Goal: Transaction & Acquisition: Purchase product/service

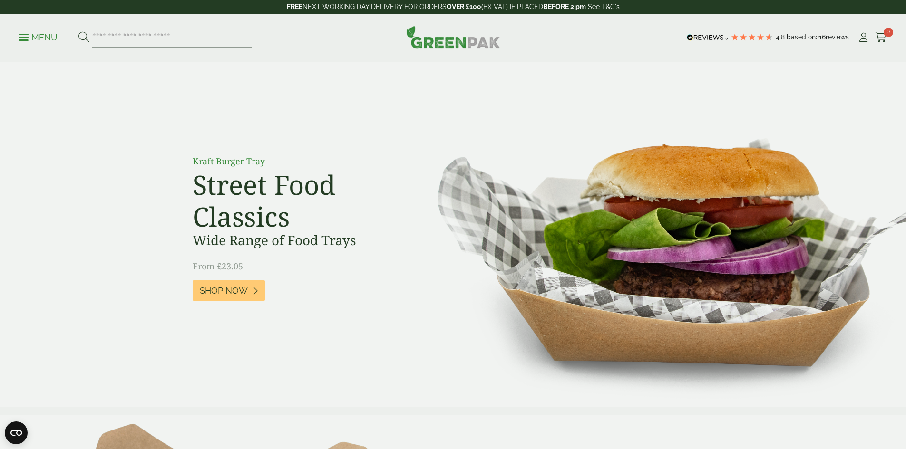
click at [42, 35] on p "Menu" at bounding box center [38, 37] width 39 height 11
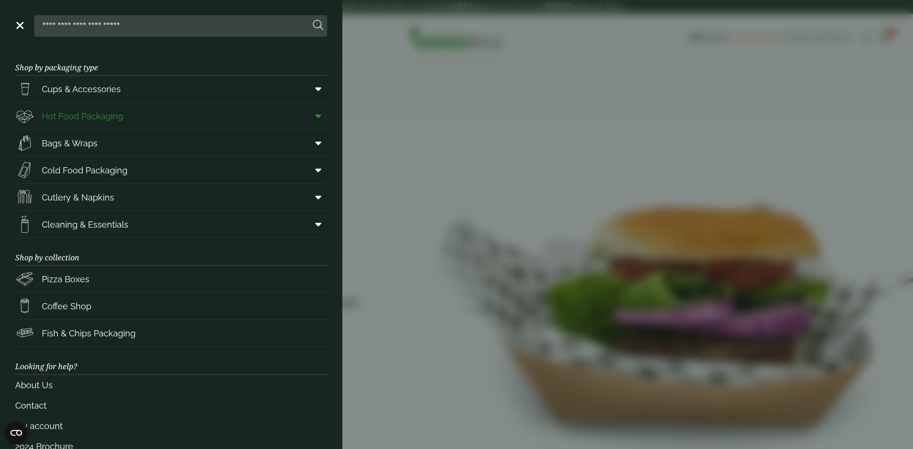
click at [204, 116] on link "Hot Food Packaging" at bounding box center [171, 116] width 312 height 27
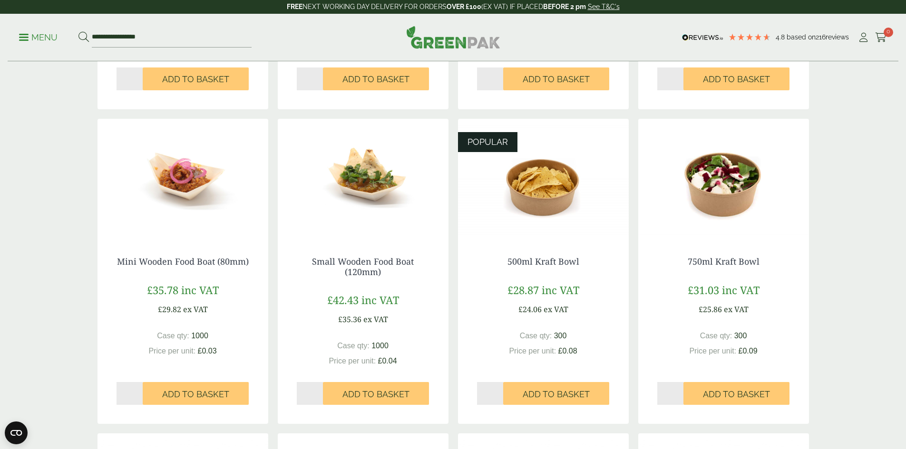
scroll to position [475, 0]
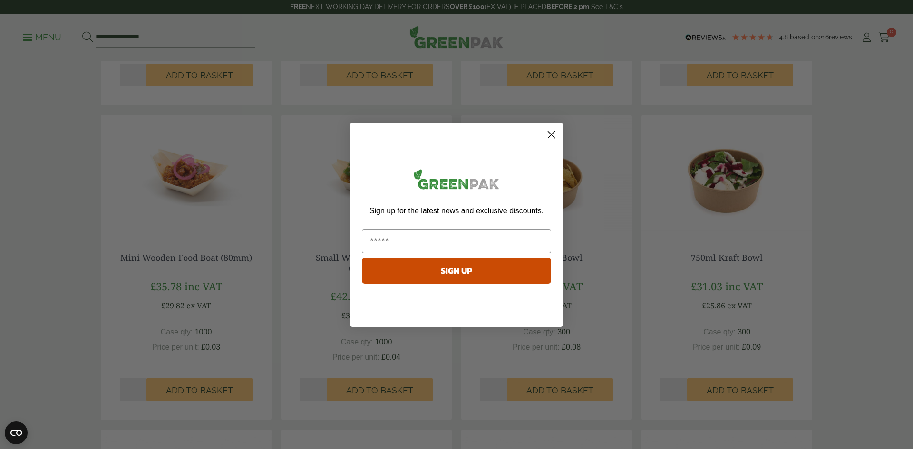
click at [557, 131] on circle "Close dialog" at bounding box center [551, 134] width 16 height 16
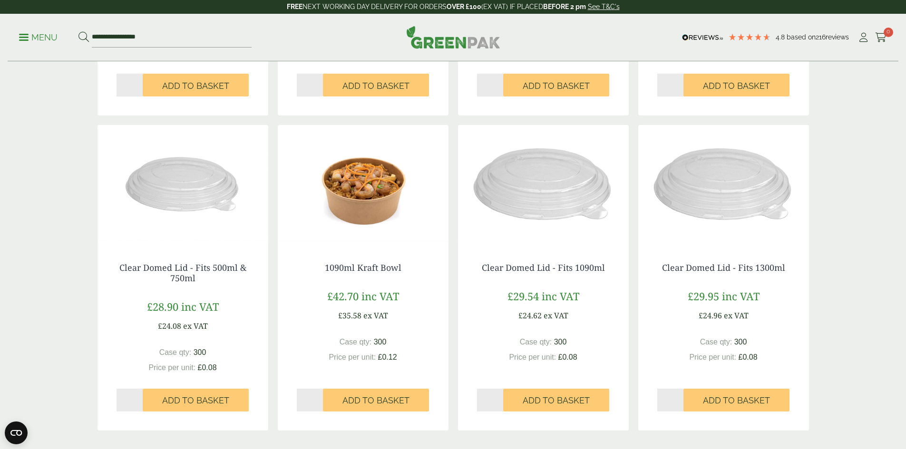
scroll to position [951, 0]
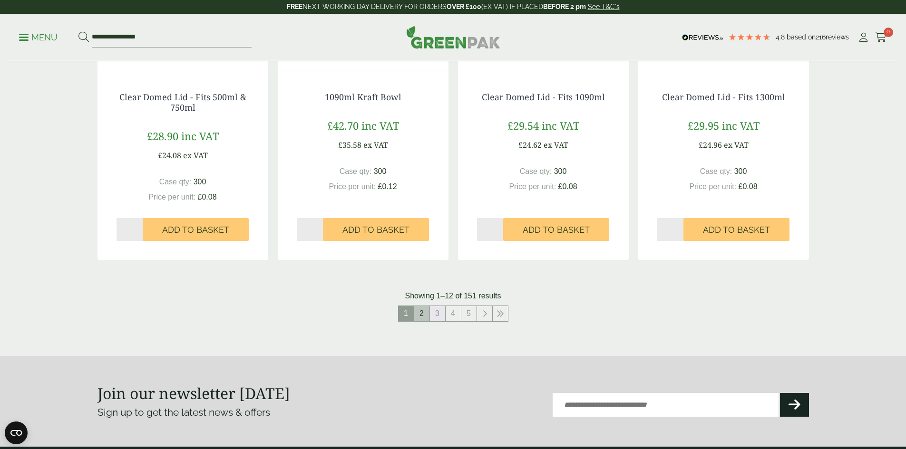
click at [430, 313] on link "3" at bounding box center [437, 313] width 15 height 15
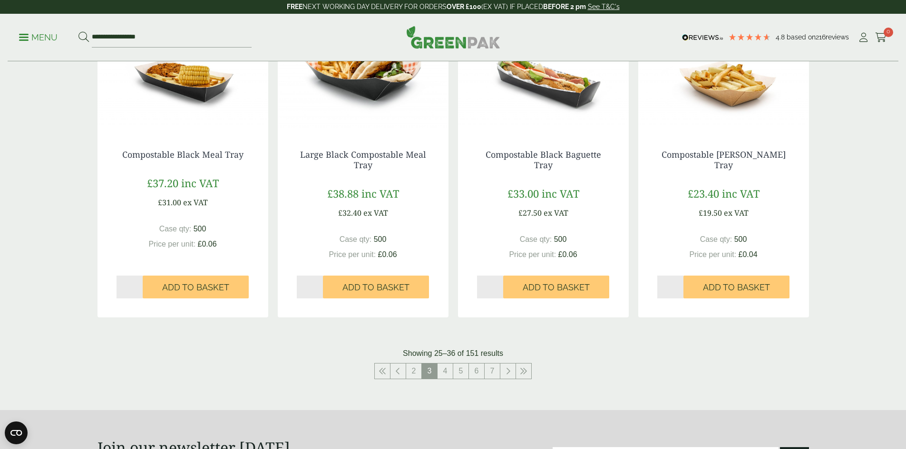
scroll to position [951, 0]
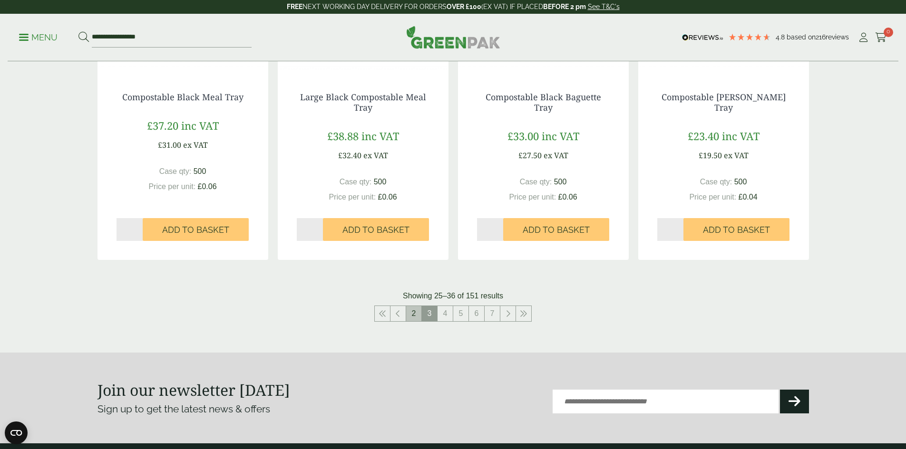
click at [413, 317] on link "2" at bounding box center [413, 313] width 15 height 15
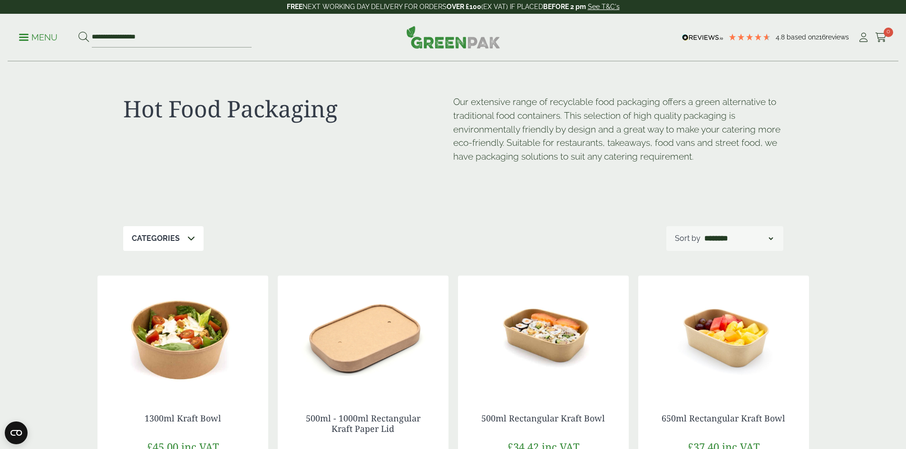
click at [34, 36] on p "Menu" at bounding box center [38, 37] width 39 height 11
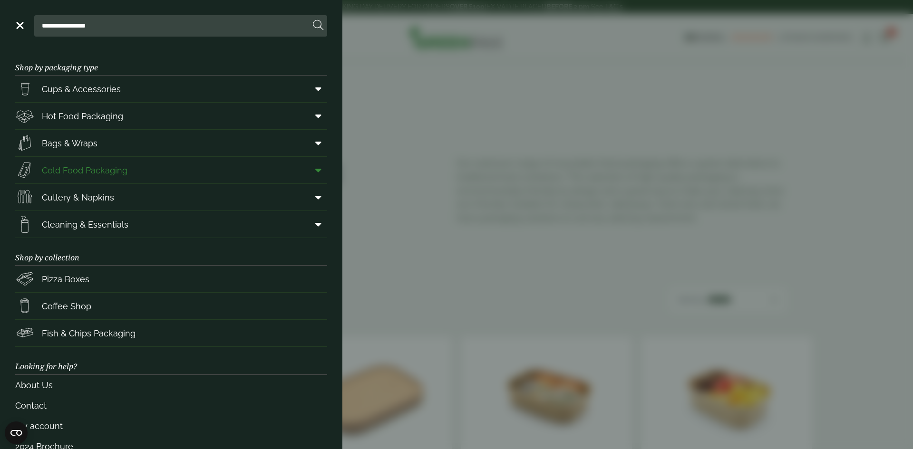
click at [314, 171] on span at bounding box center [316, 170] width 21 height 18
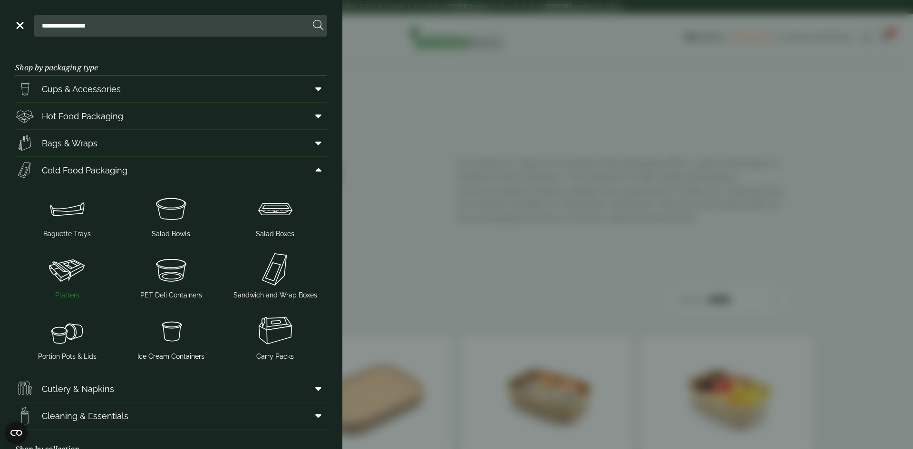
click at [69, 286] on img at bounding box center [67, 270] width 97 height 38
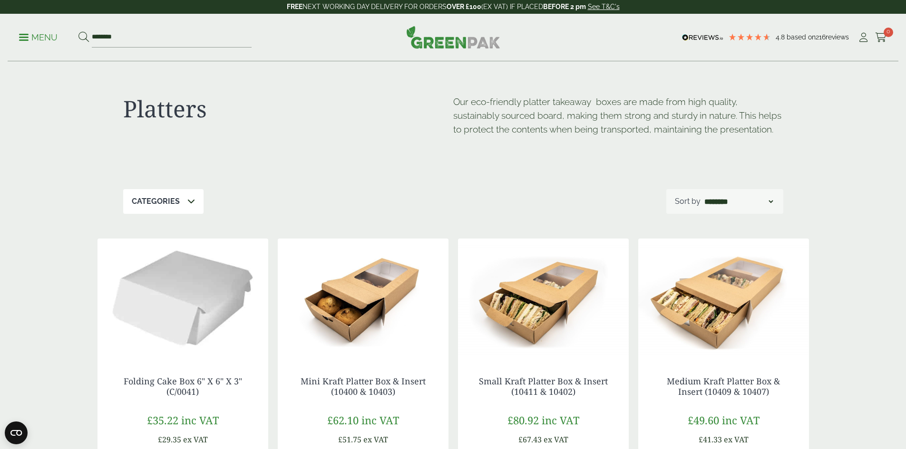
click at [43, 39] on p "Menu" at bounding box center [38, 37] width 39 height 11
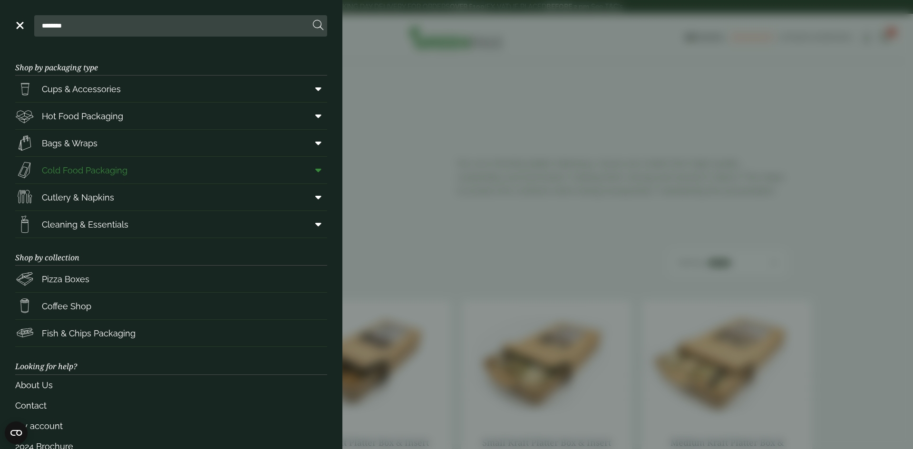
click at [204, 169] on link "Cold Food Packaging" at bounding box center [171, 170] width 312 height 27
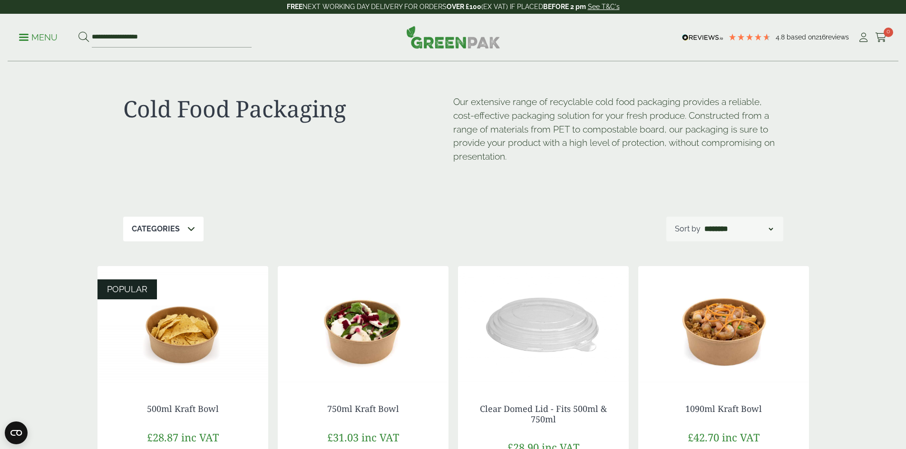
click at [55, 39] on p "Menu" at bounding box center [38, 37] width 39 height 11
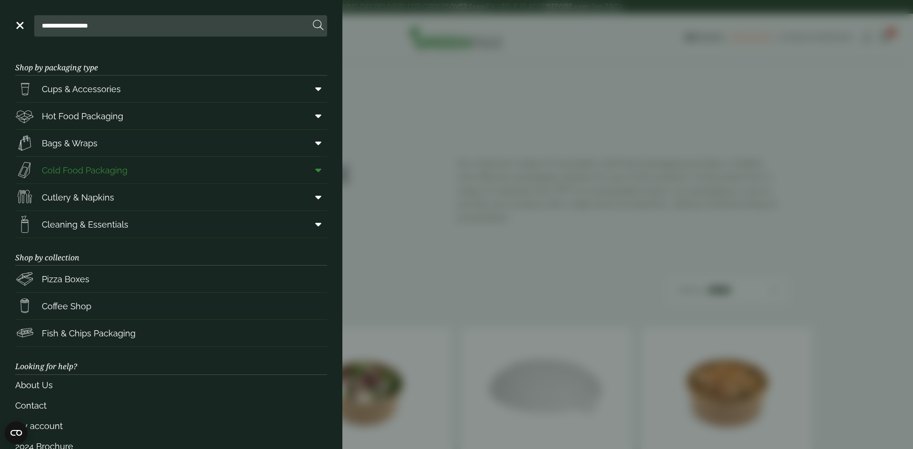
click at [315, 174] on icon at bounding box center [318, 170] width 6 height 10
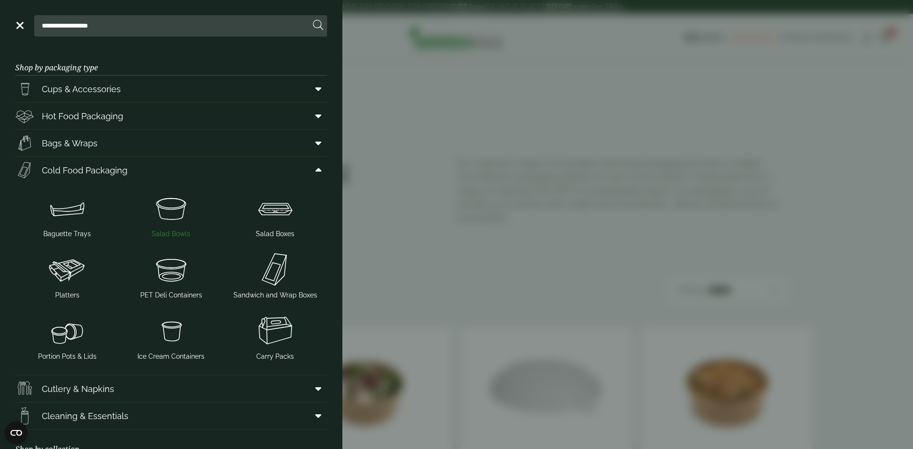
click at [160, 221] on img at bounding box center [171, 208] width 97 height 38
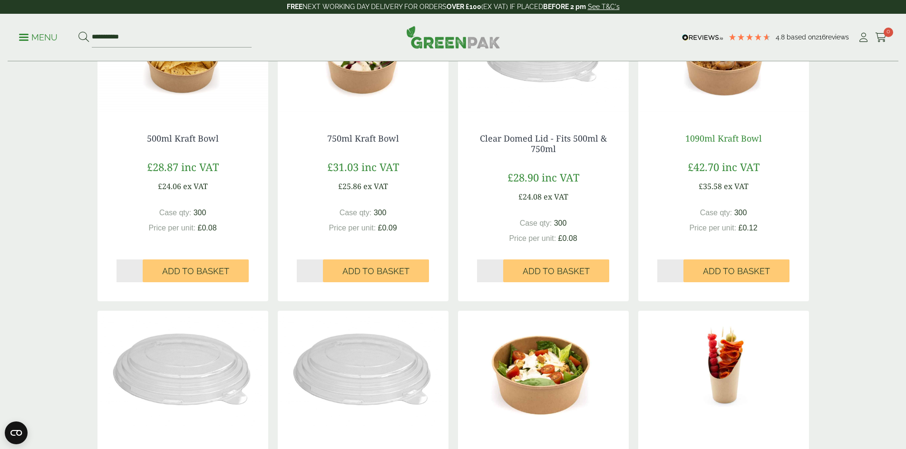
scroll to position [238, 0]
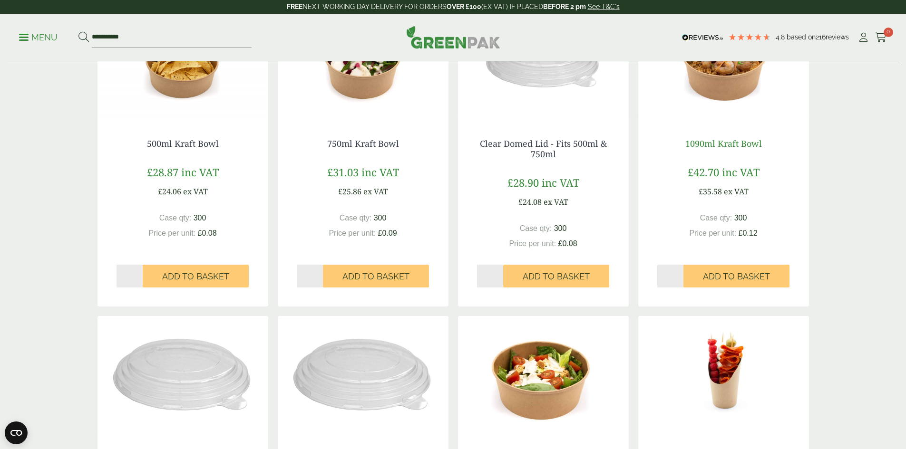
drag, startPoint x: 735, startPoint y: 136, endPoint x: 736, endPoint y: 141, distance: 4.8
click at [735, 136] on div "1090ml Kraft Bowl £42.70 inc VAT £35.58 ex VAT Case qty: 300 Price per unit: £0…" at bounding box center [723, 208] width 171 height 176
click at [737, 143] on link "1090ml Kraft Bowl" at bounding box center [723, 143] width 77 height 11
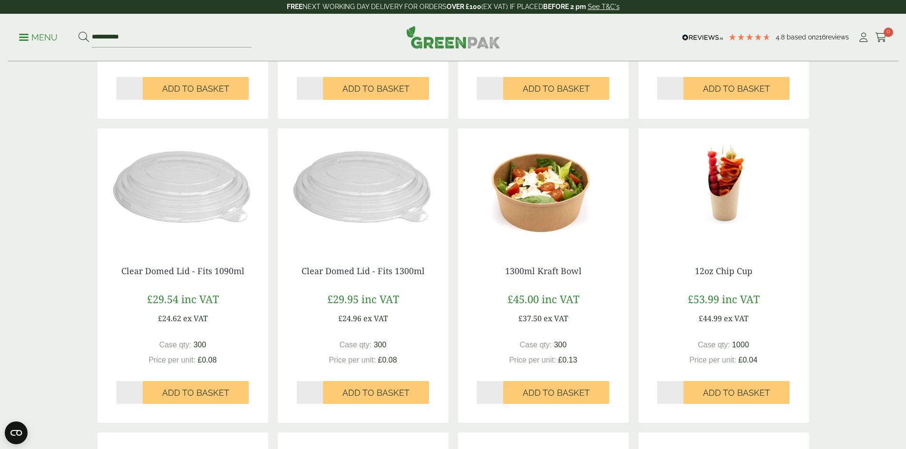
scroll to position [475, 0]
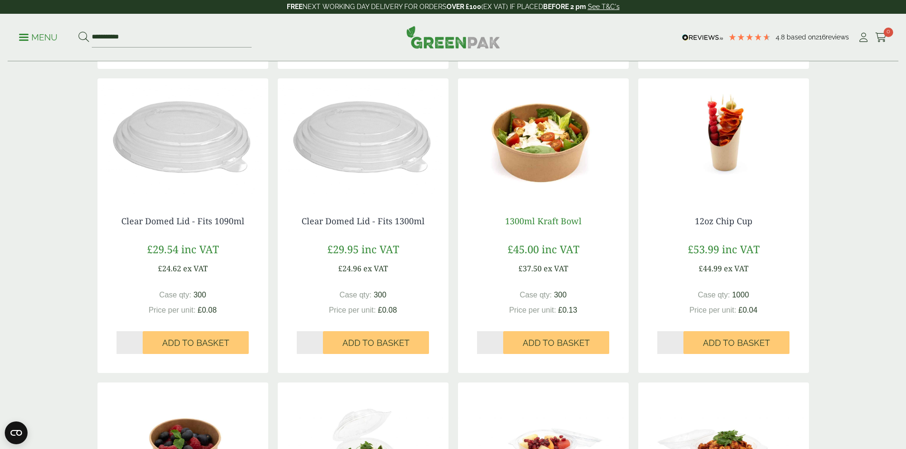
click at [543, 220] on link "1300ml Kraft Bowl" at bounding box center [543, 220] width 77 height 11
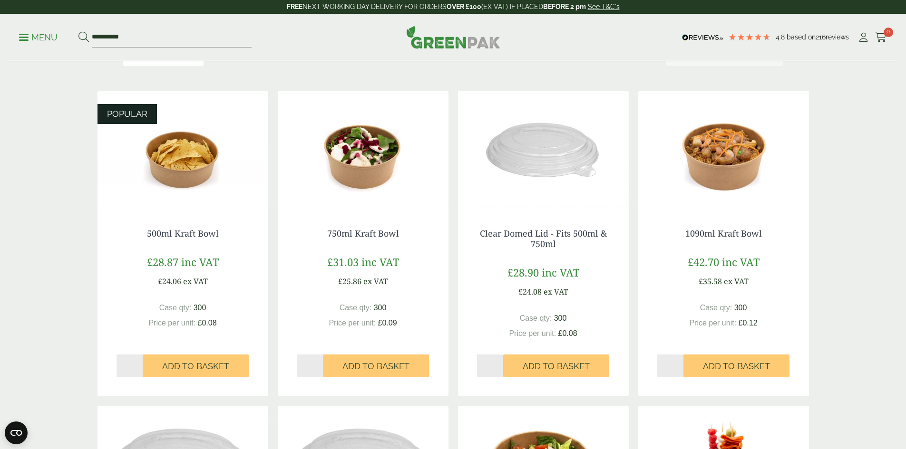
scroll to position [158, 0]
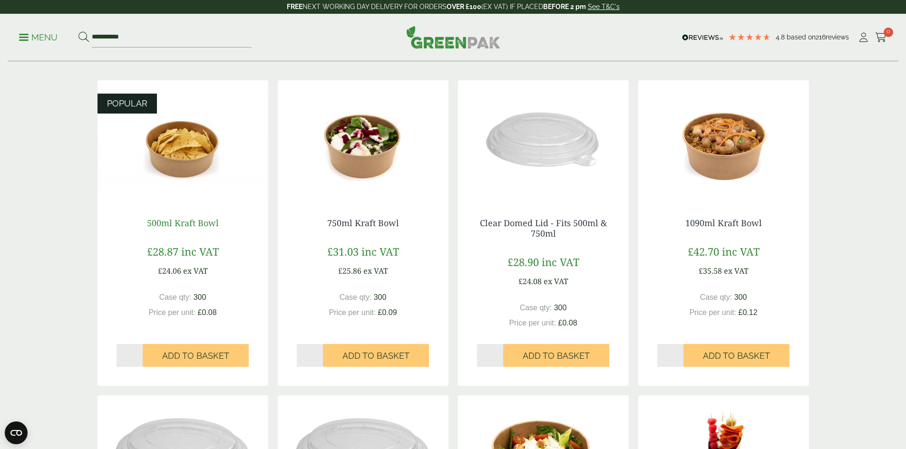
click at [178, 228] on link "500ml Kraft Bowl" at bounding box center [183, 222] width 72 height 11
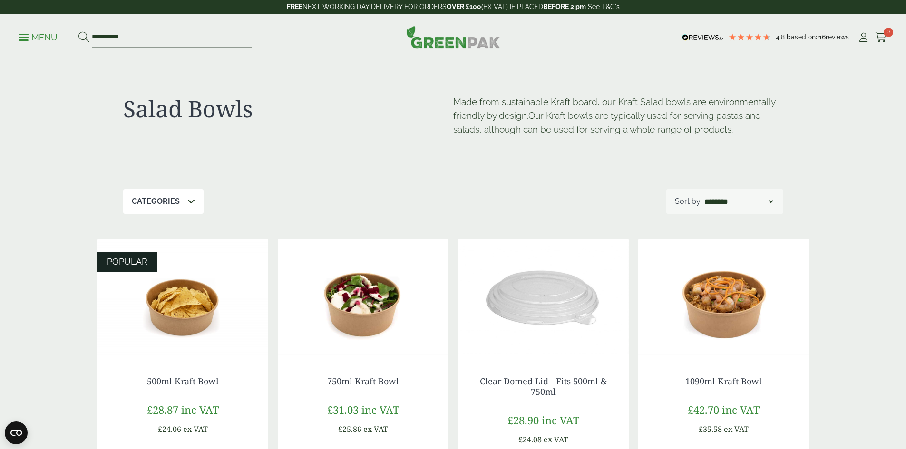
click at [33, 34] on p "Menu" at bounding box center [38, 37] width 39 height 11
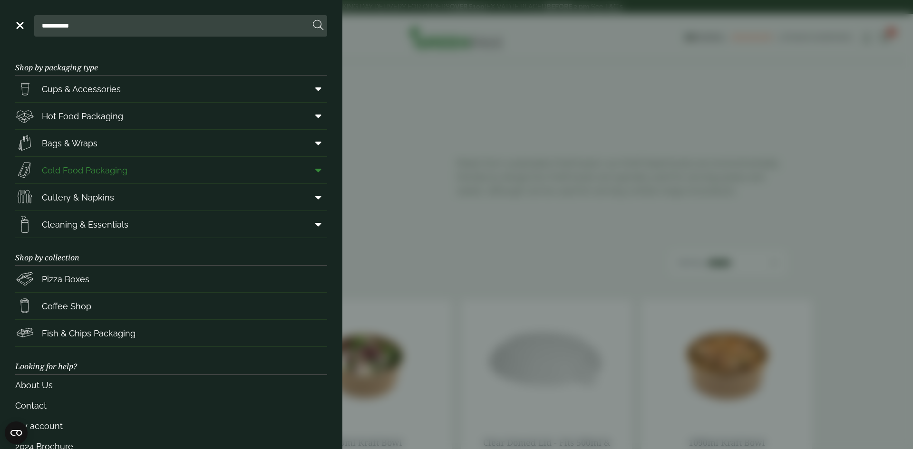
click at [154, 172] on link "Cold Food Packaging" at bounding box center [171, 170] width 312 height 27
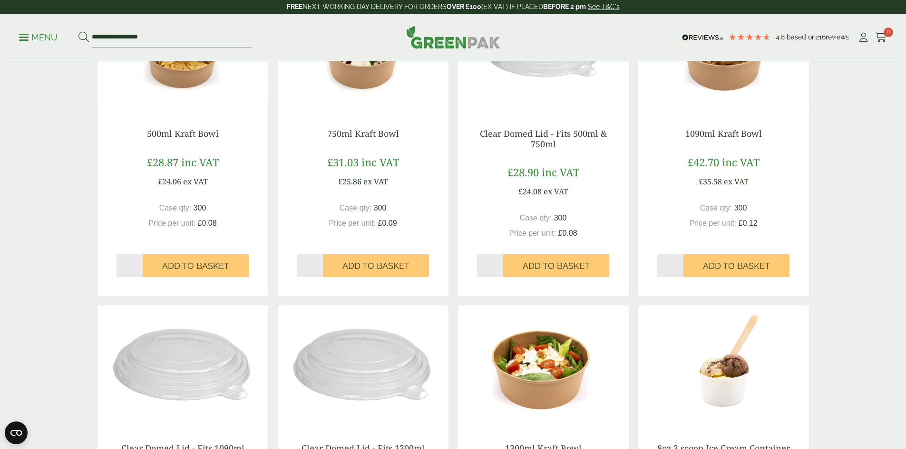
scroll to position [158, 0]
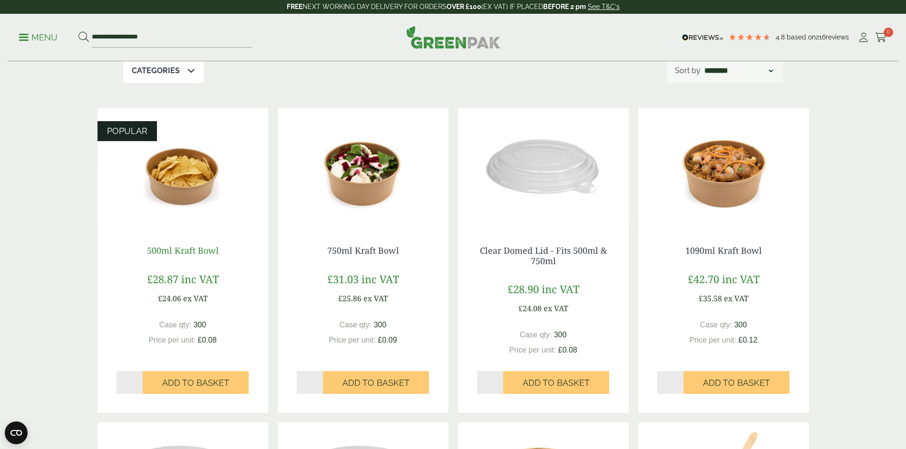
click at [188, 250] on link "500ml Kraft Bowl" at bounding box center [183, 250] width 72 height 11
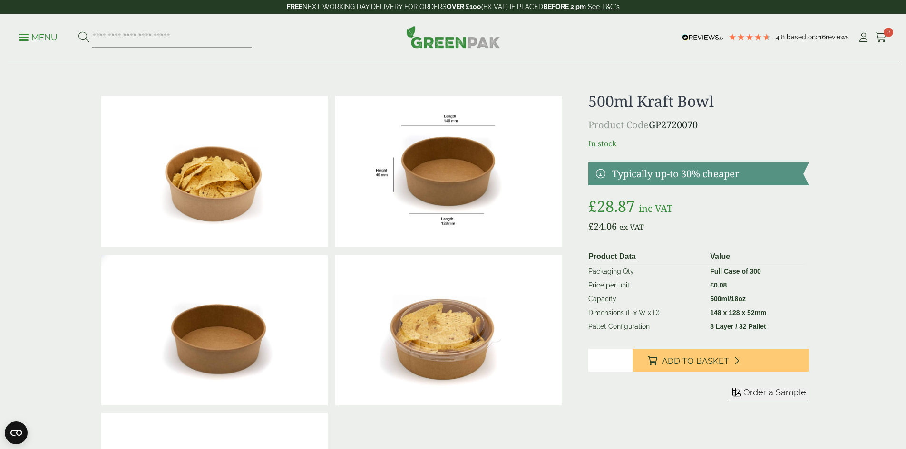
click at [774, 394] on span "Order a Sample" at bounding box center [774, 393] width 63 height 10
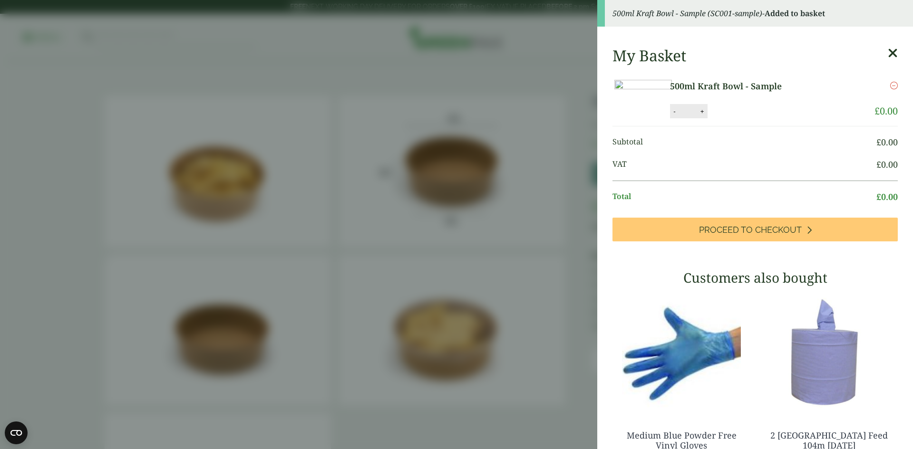
click at [888, 57] on icon at bounding box center [893, 53] width 10 height 13
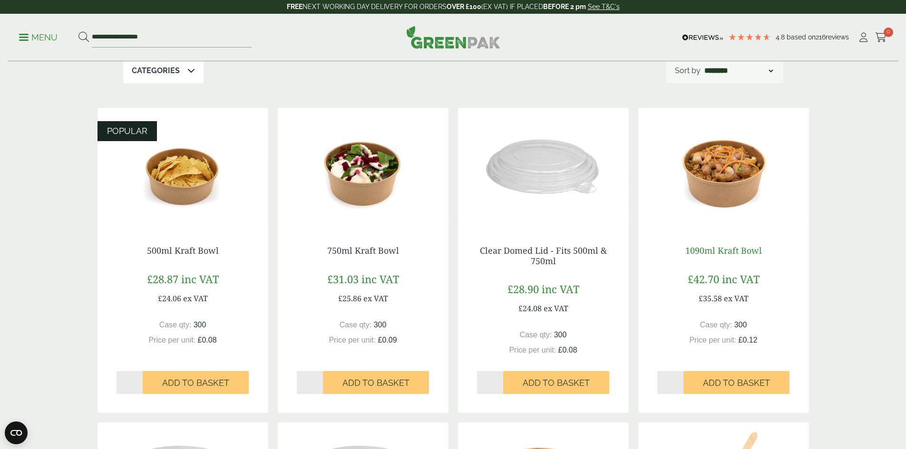
click at [729, 250] on link "1090ml Kraft Bowl" at bounding box center [723, 250] width 77 height 11
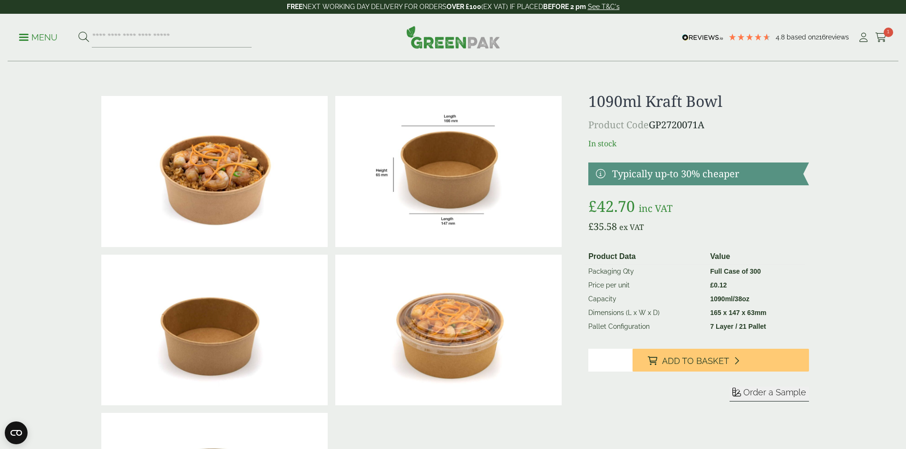
click at [772, 392] on span "Order a Sample" at bounding box center [774, 393] width 63 height 10
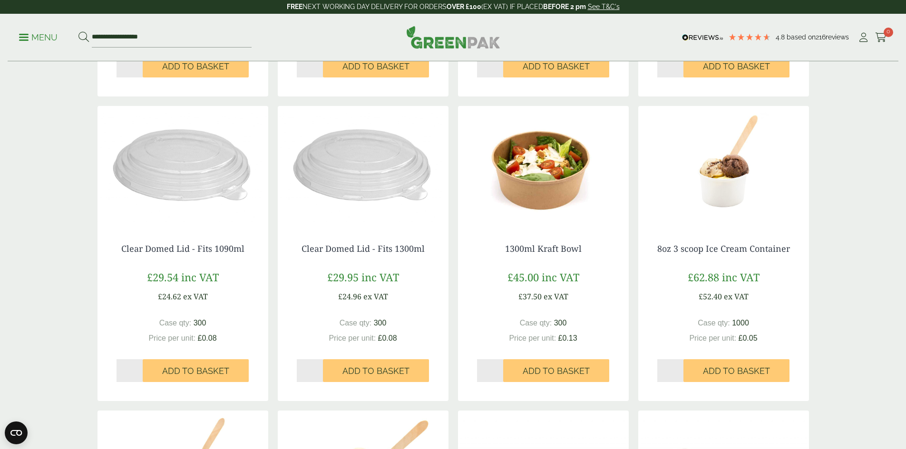
scroll to position [475, 0]
click at [551, 245] on link "1300ml Kraft Bowl" at bounding box center [543, 247] width 77 height 11
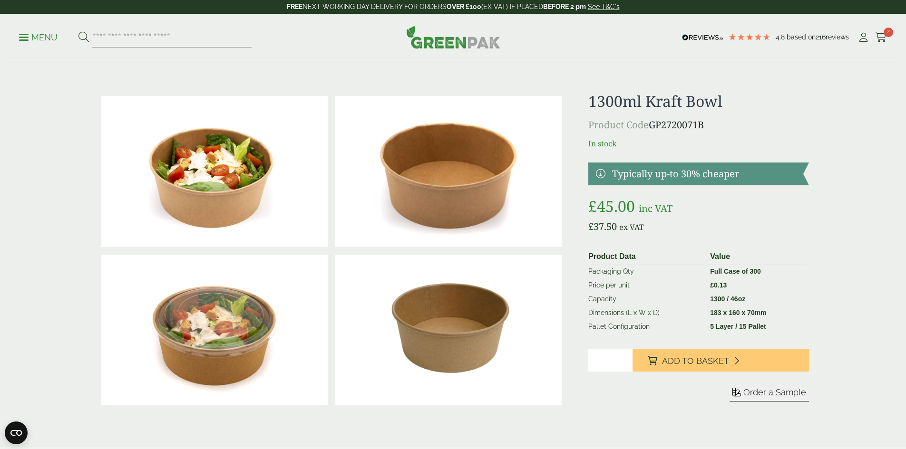
click at [769, 390] on span "Order a Sample" at bounding box center [774, 393] width 63 height 10
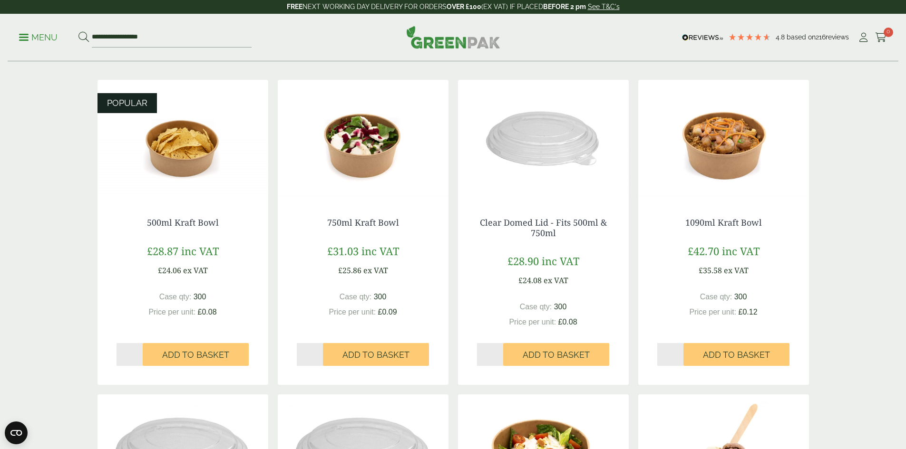
scroll to position [238, 0]
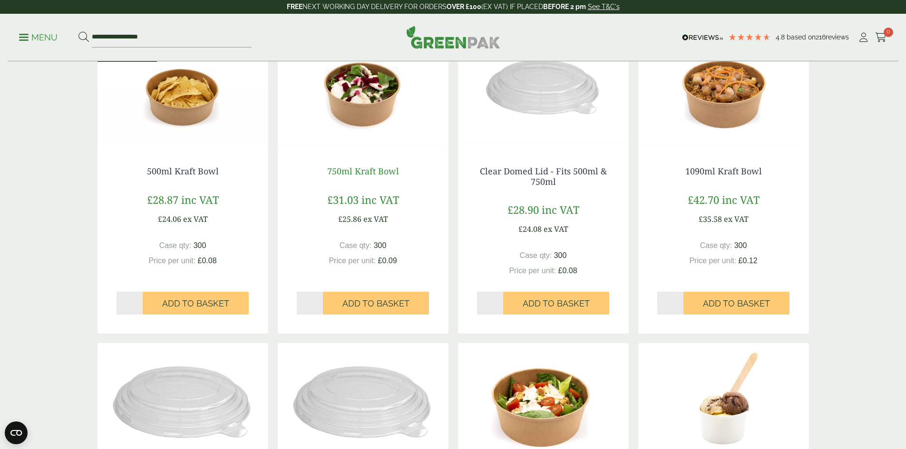
click at [361, 175] on link "750ml Kraft Bowl" at bounding box center [363, 170] width 72 height 11
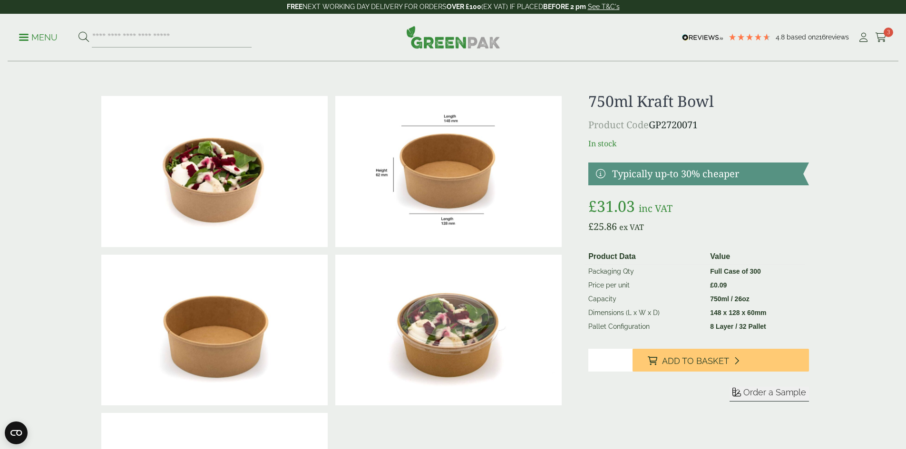
click at [756, 392] on span "Order a Sample" at bounding box center [774, 393] width 63 height 10
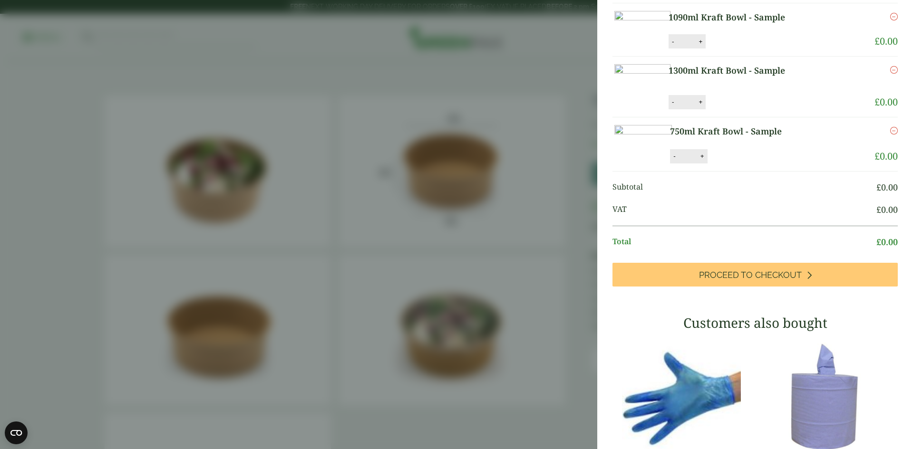
scroll to position [317, 0]
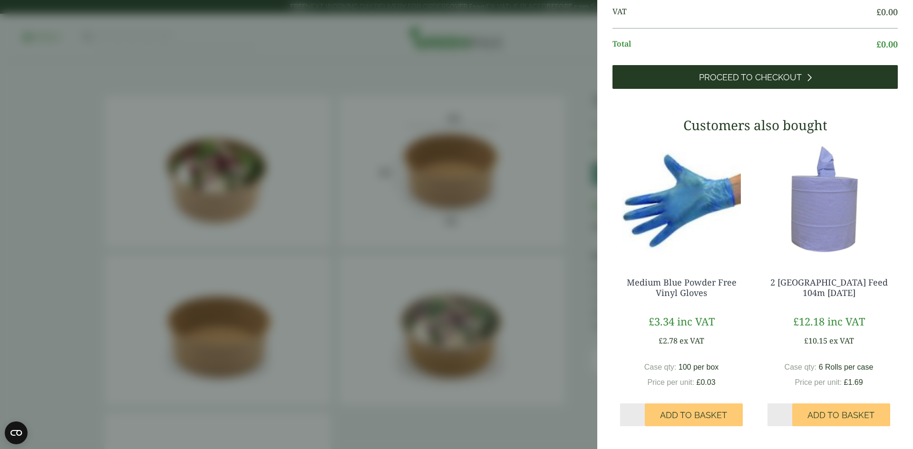
click at [806, 89] on link "Proceed to Checkout" at bounding box center [754, 77] width 285 height 24
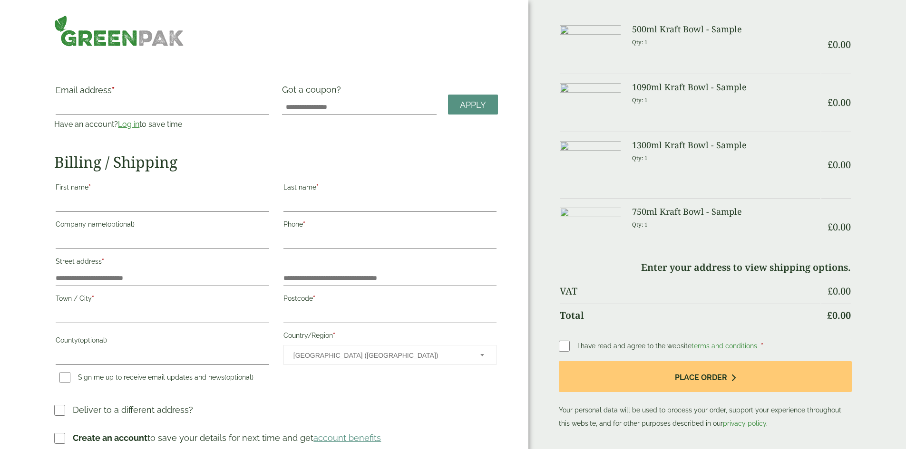
click at [558, 312] on div "Order Summary Item Ammount 500ml Kraft Bowl - Sample Qty: 1 £ 0.00 1090ml Kraft…" at bounding box center [717, 234] width 378 height 468
click at [206, 108] on input "Email address *" at bounding box center [162, 106] width 213 height 15
type input "**********"
click at [191, 197] on input "First name *" at bounding box center [162, 204] width 213 height 15
type input "*****"
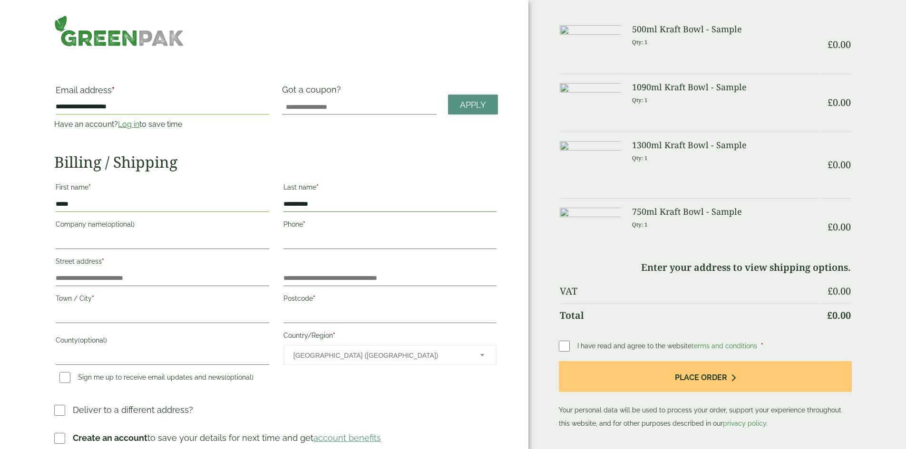
type input "**********"
click at [232, 239] on input "Company name (optional)" at bounding box center [162, 241] width 213 height 15
type input "**********"
click at [373, 234] on input "Phone *" at bounding box center [389, 241] width 213 height 15
type input "**********"
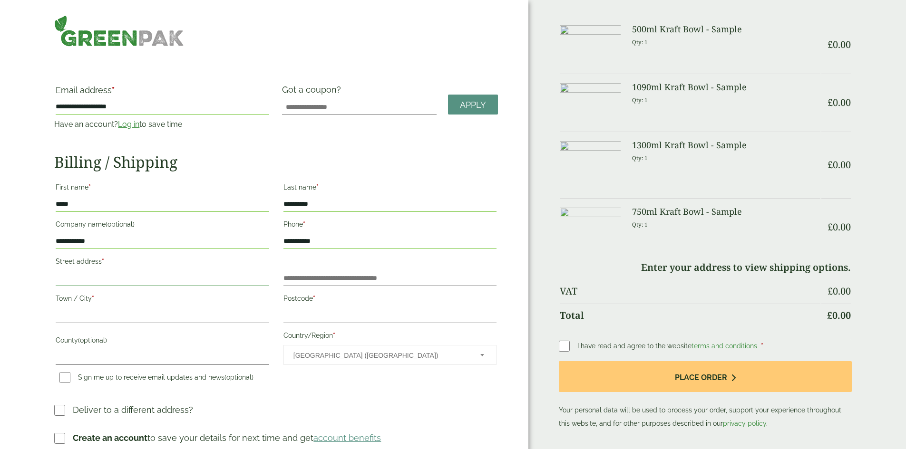
click at [247, 273] on input "Street address *" at bounding box center [162, 278] width 213 height 15
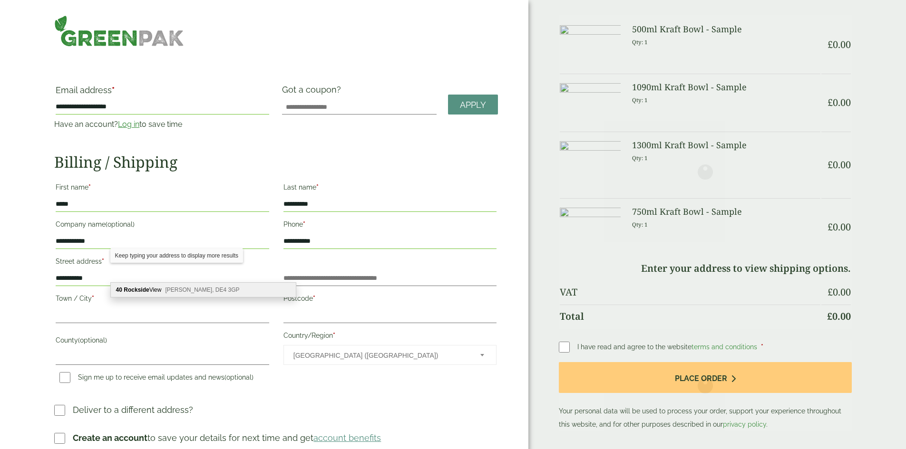
click at [232, 293] on div "40 Rockside View Matlock, DE4 3GP" at bounding box center [203, 290] width 185 height 14
type input "**********"
type input "*******"
type input "**********"
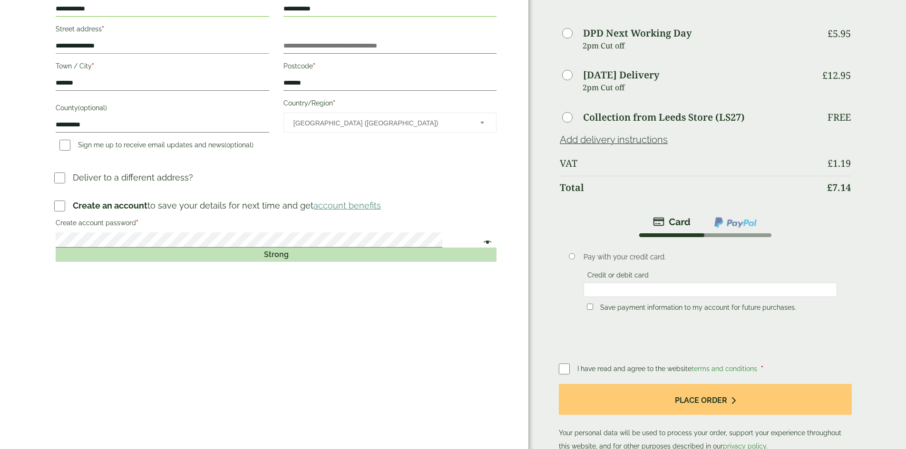
scroll to position [238, 0]
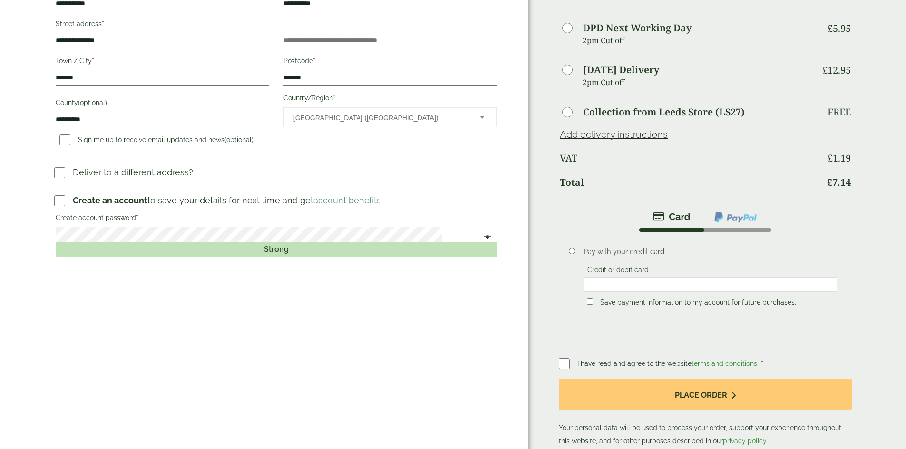
click at [715, 211] on img at bounding box center [735, 217] width 44 height 12
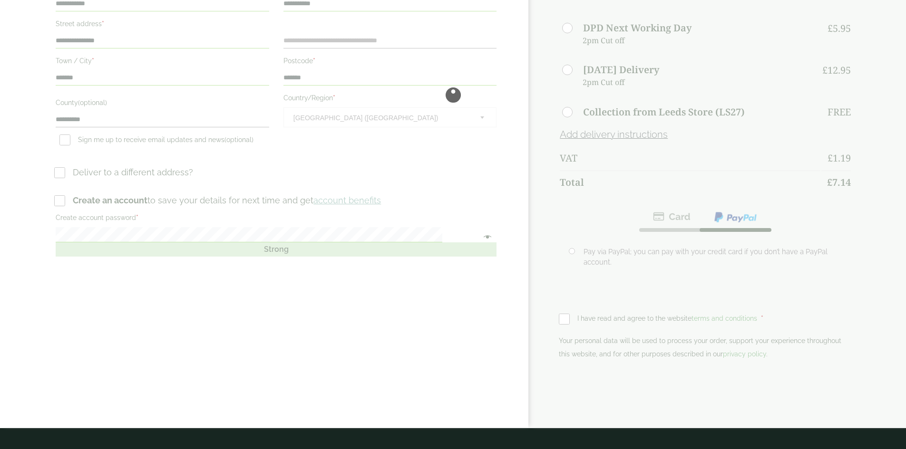
scroll to position [0, 0]
